Goal: Task Accomplishment & Management: Manage account settings

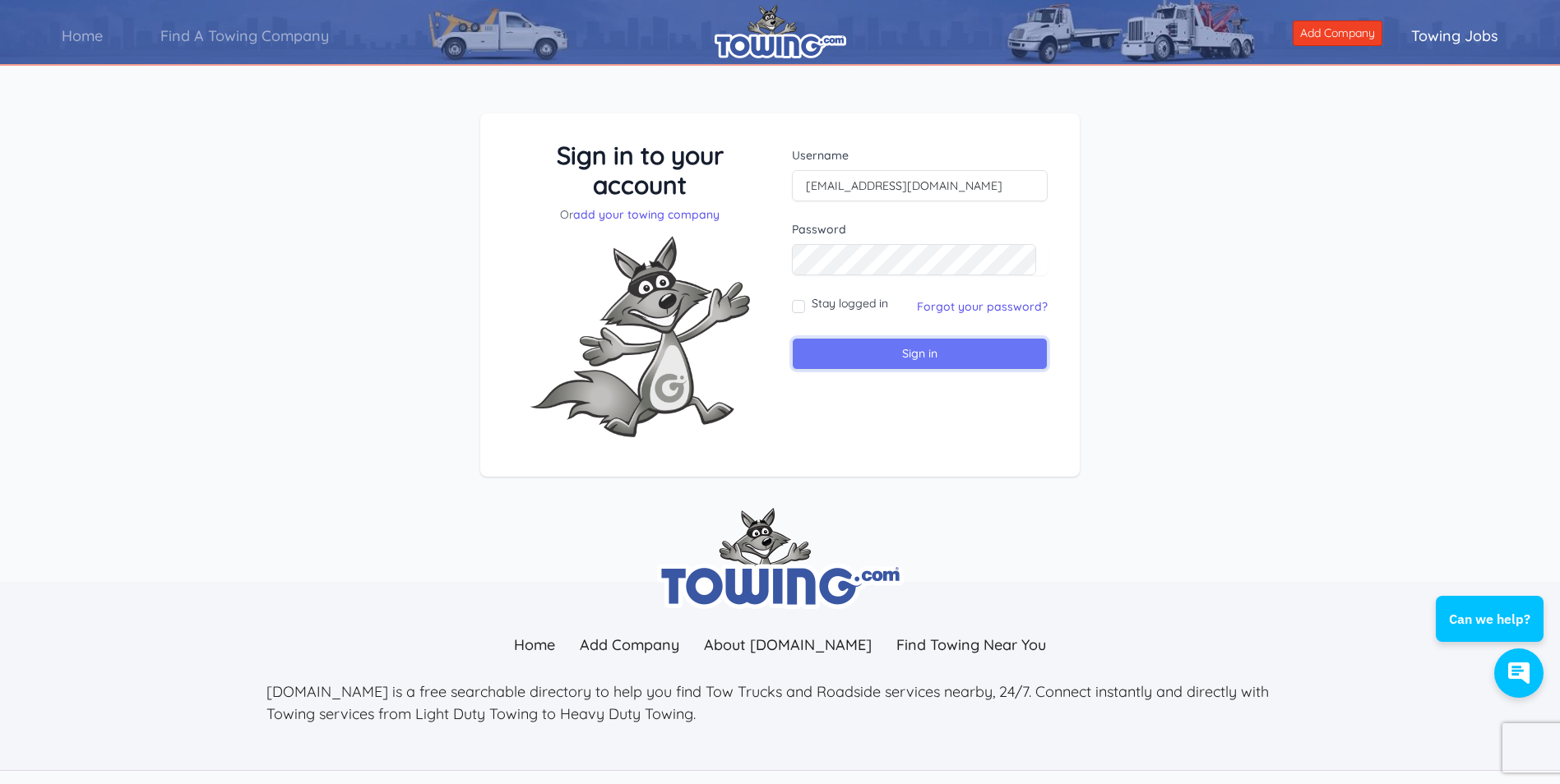
click at [1001, 347] on input "Sign in" at bounding box center [919, 354] width 256 height 32
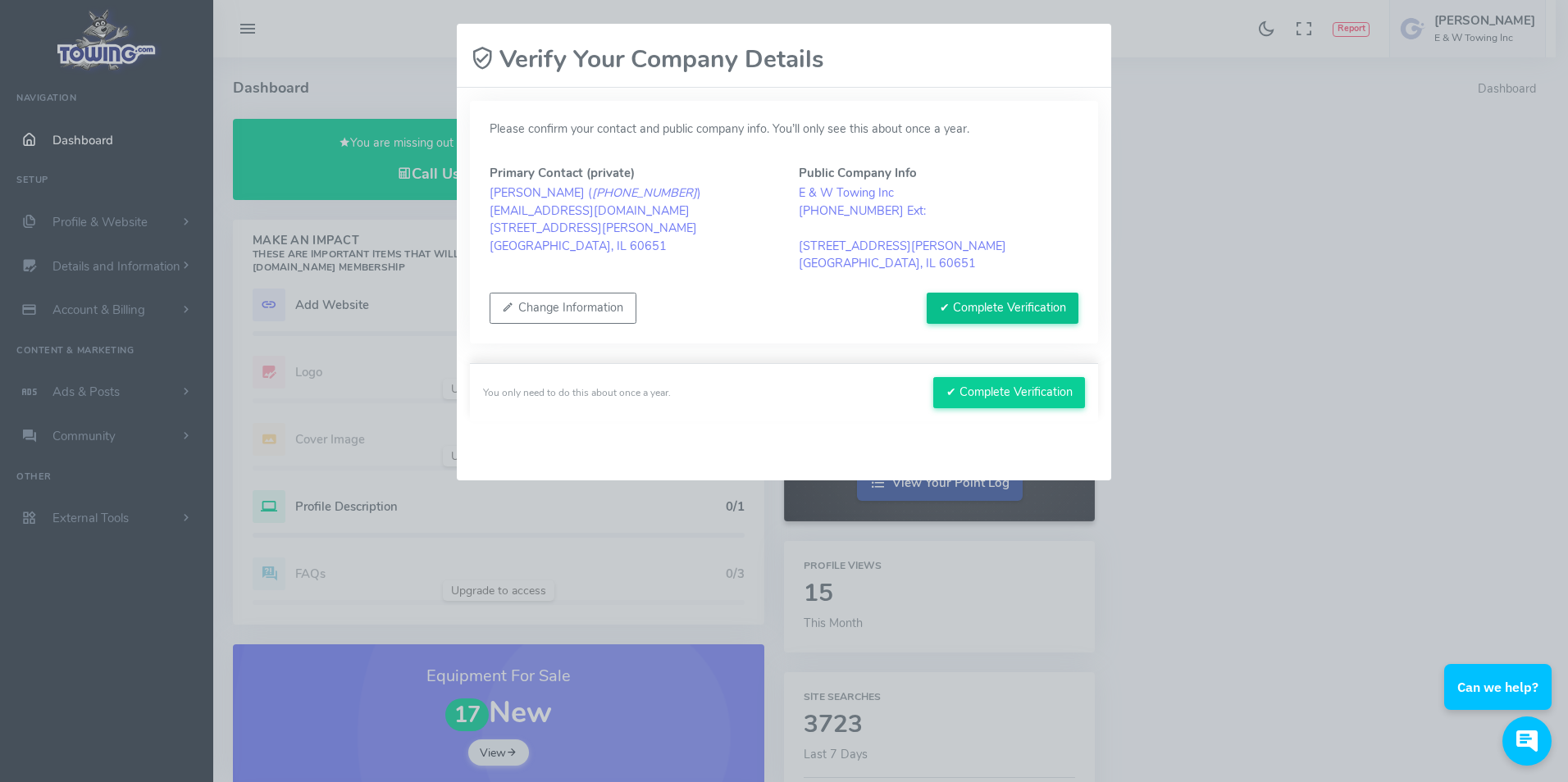
click at [1026, 305] on button "✔ Complete Verification" at bounding box center [1002, 308] width 152 height 31
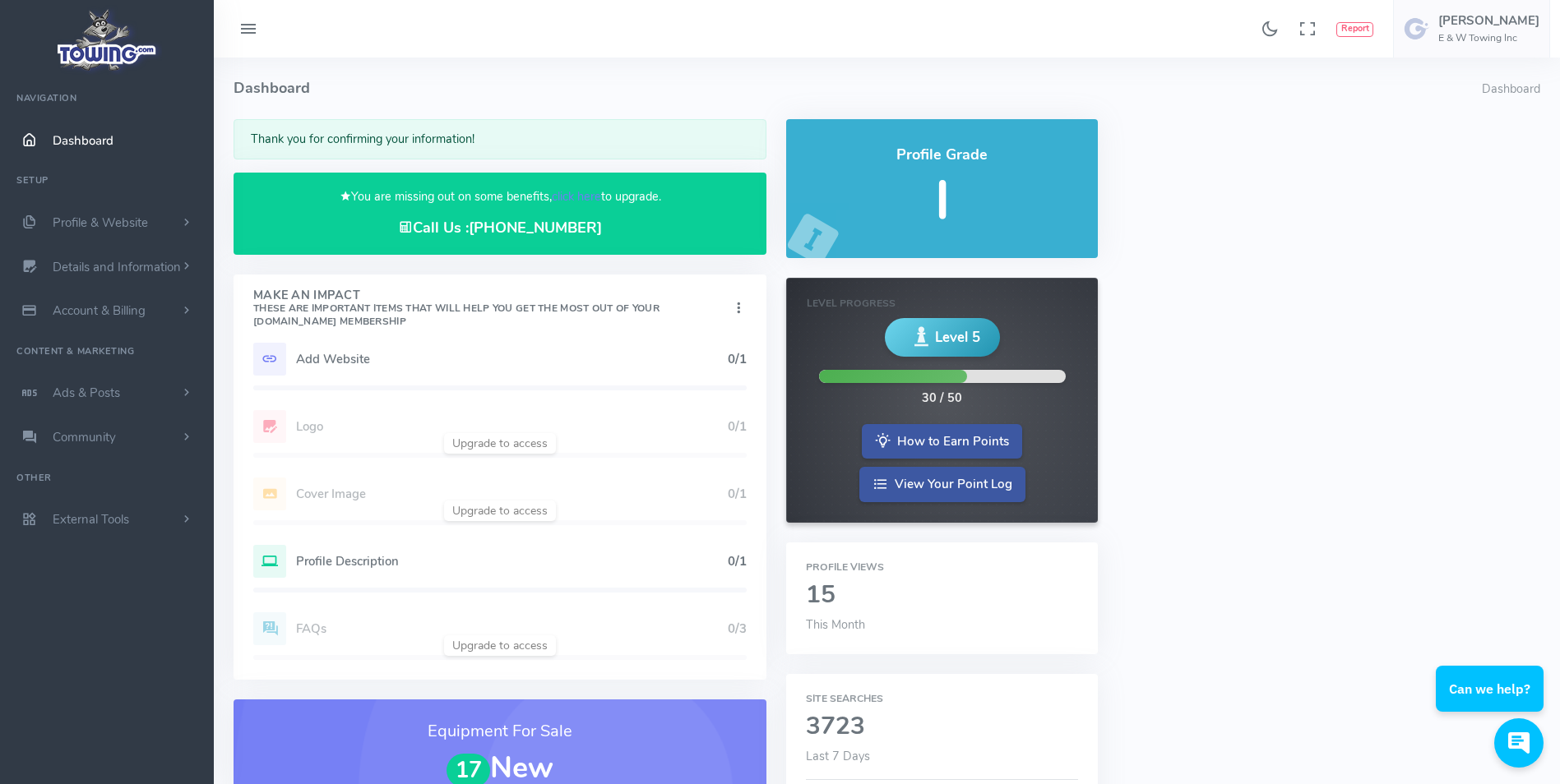
click at [80, 139] on span "Dashboard" at bounding box center [84, 140] width 61 height 16
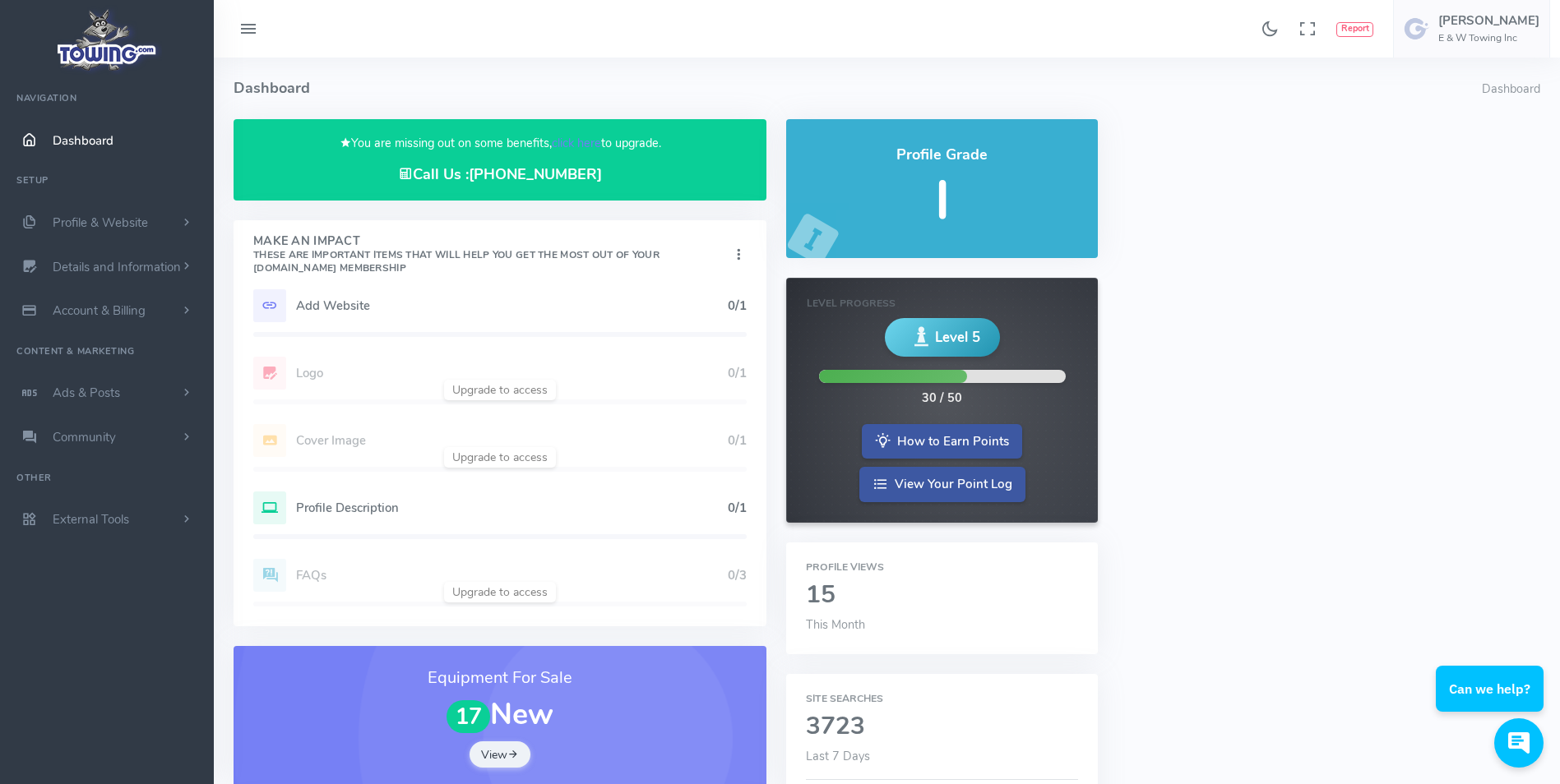
click at [76, 135] on span "Dashboard" at bounding box center [84, 140] width 61 height 16
click at [89, 139] on span "Dashboard" at bounding box center [84, 140] width 61 height 16
click at [1497, 34] on h6 "E & W Towing Inc" at bounding box center [1489, 39] width 101 height 11
click at [1457, 152] on span "Logout" at bounding box center [1446, 156] width 37 height 16
